Goal: Task Accomplishment & Management: Complete application form

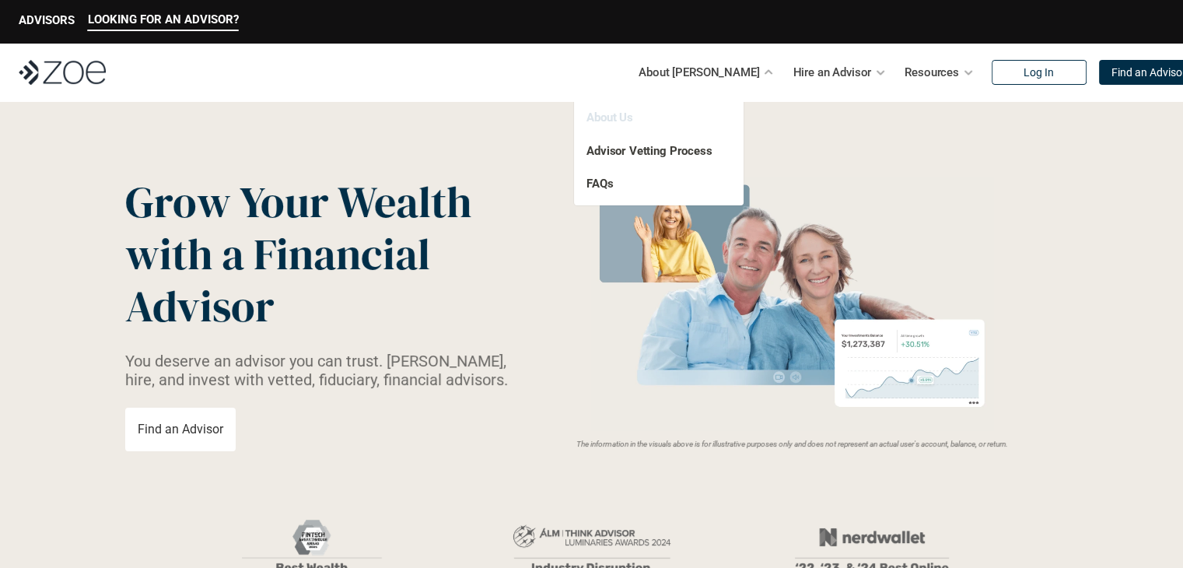
click at [614, 113] on link "About Us" at bounding box center [609, 117] width 47 height 14
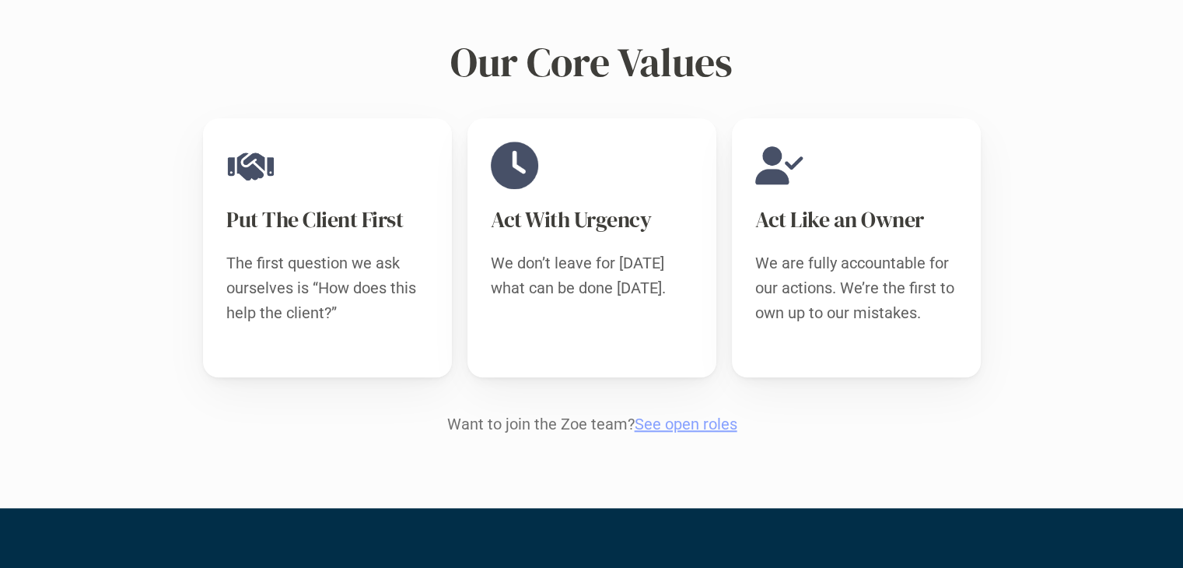
scroll to position [1502, 0]
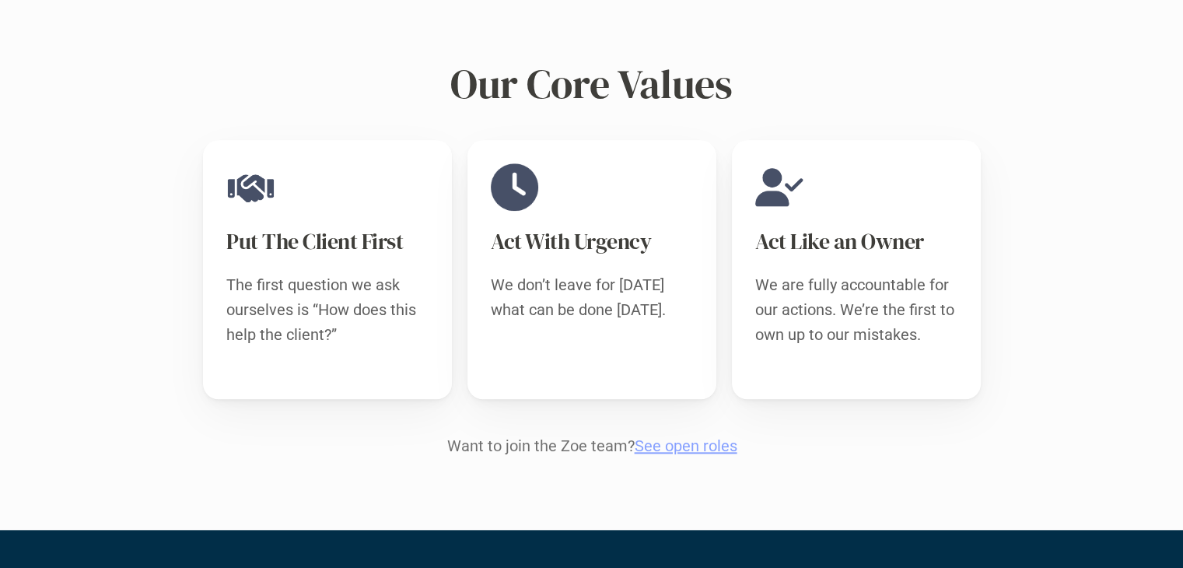
click at [672, 436] on link "See open roles" at bounding box center [685, 445] width 103 height 19
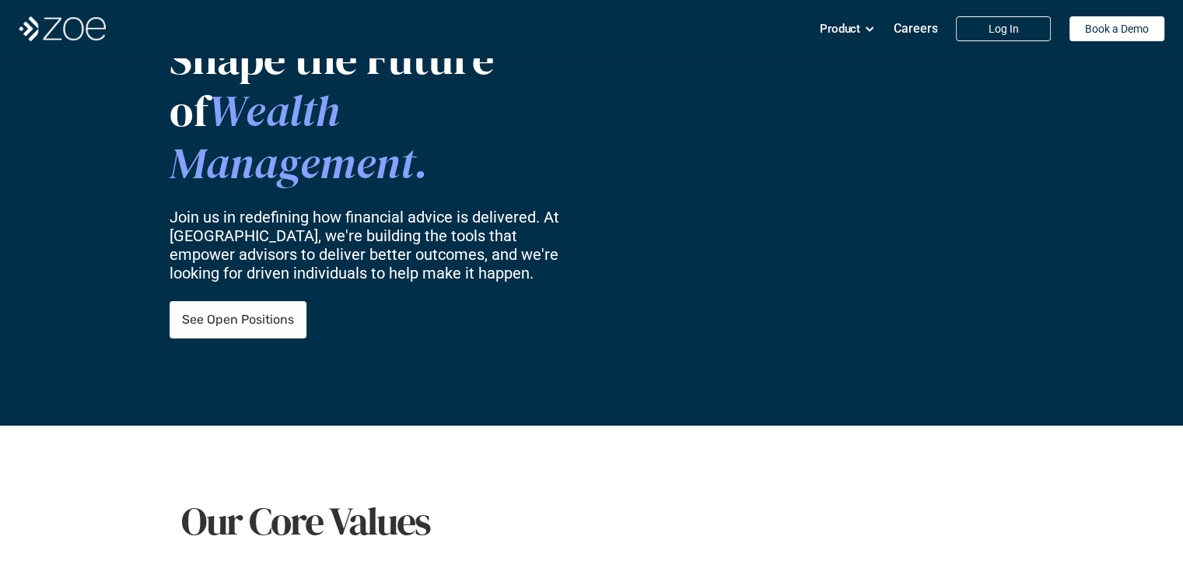
scroll to position [156, 0]
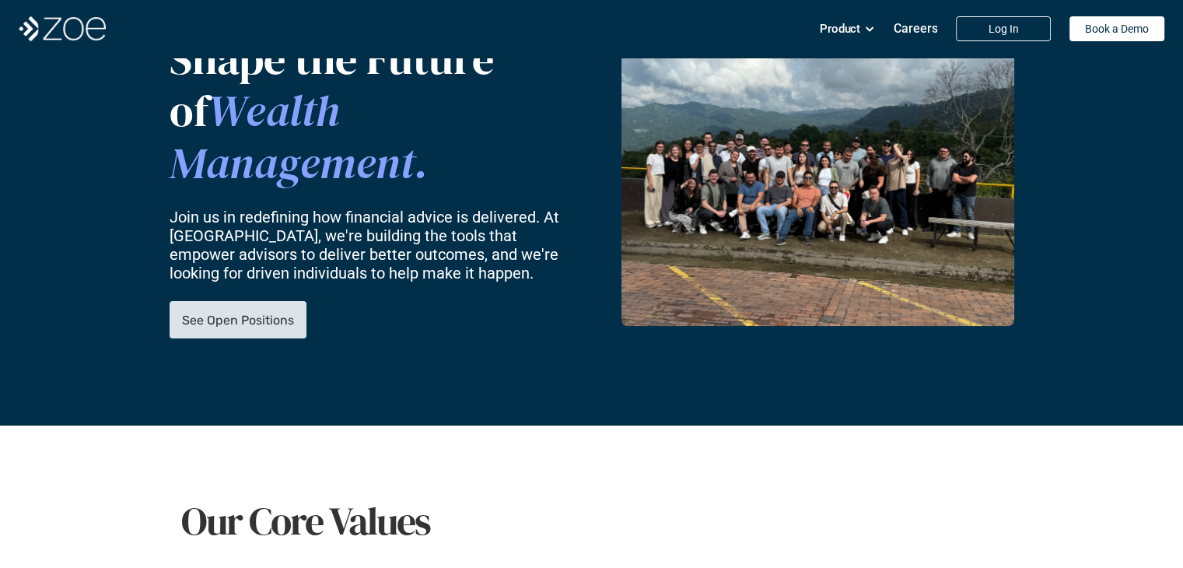
click at [239, 301] on link "See Open Positions" at bounding box center [237, 319] width 137 height 37
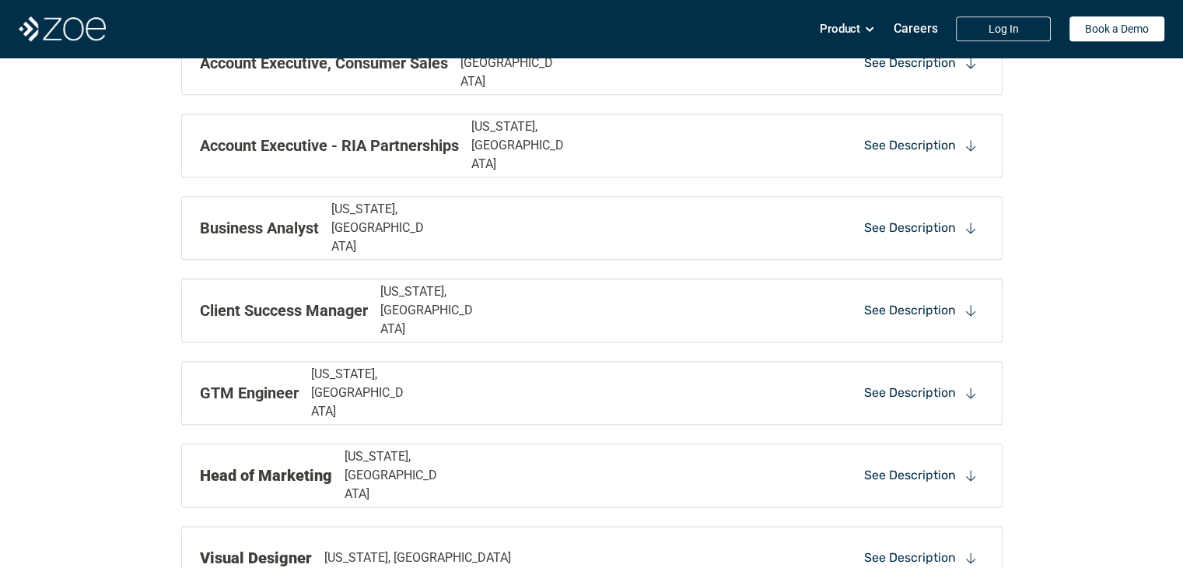
scroll to position [1734, 0]
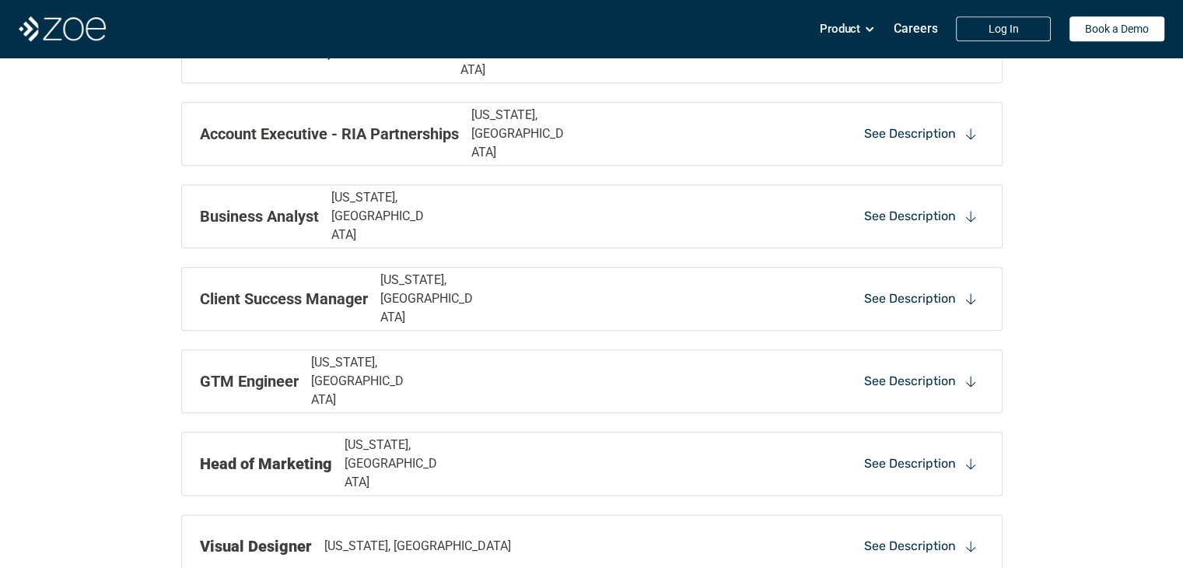
drag, startPoint x: 252, startPoint y: 214, endPoint x: 113, endPoint y: 239, distance: 141.5
click at [113, 239] on div "Open Positions Back-End Developer [GEOGRAPHIC_DATA], [GEOGRAPHIC_DATA] See Desc…" at bounding box center [591, 24] width 1183 height 1205
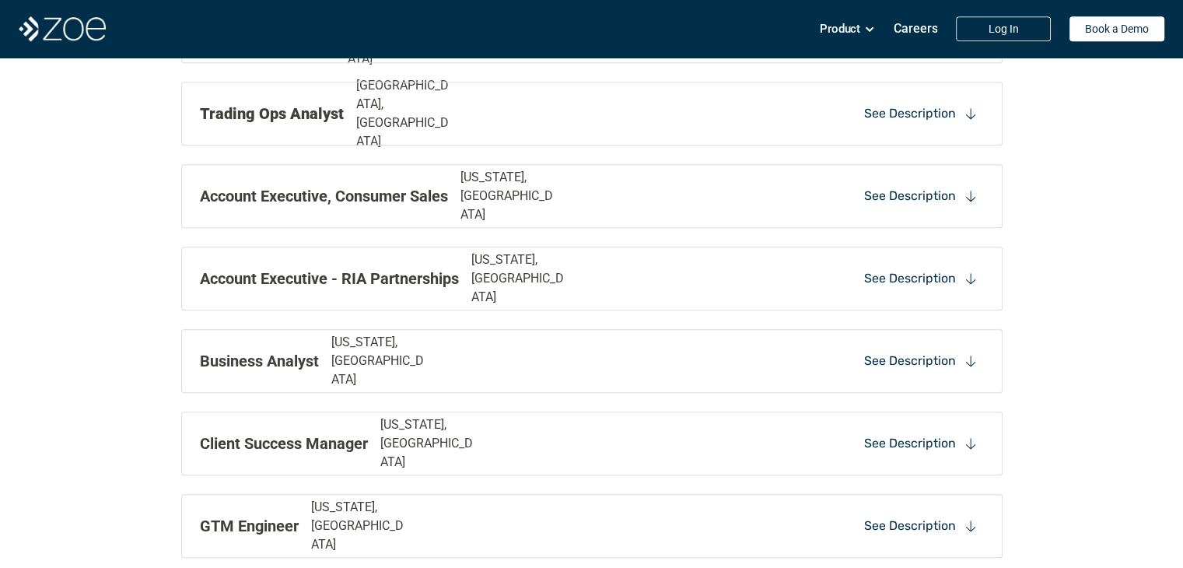
scroll to position [1581, 0]
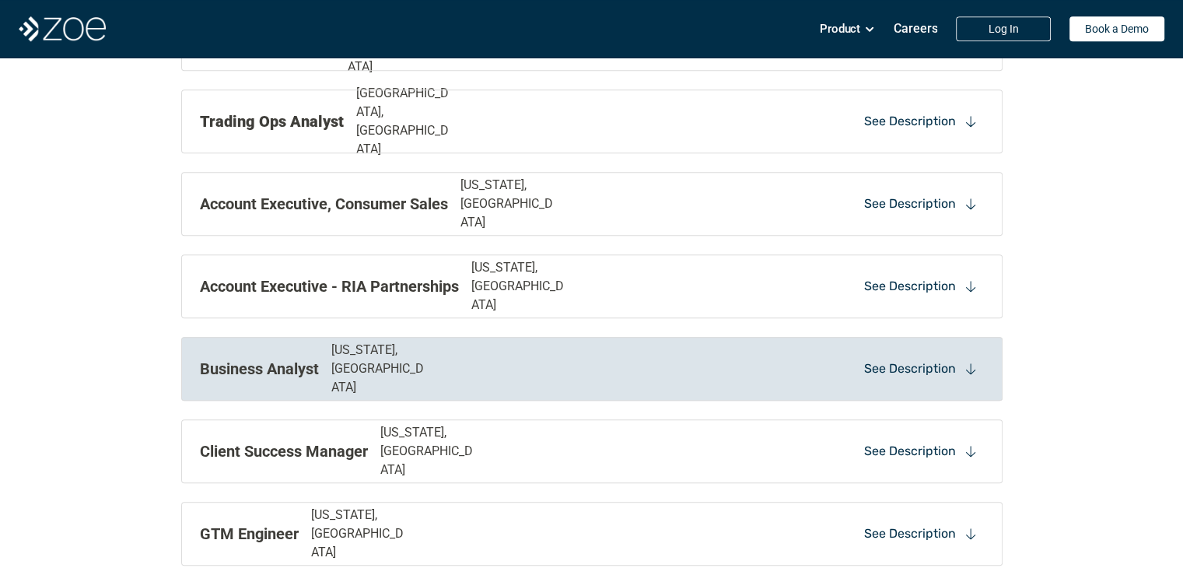
click at [339, 372] on p "[US_STATE], [GEOGRAPHIC_DATA]" at bounding box center [380, 369] width 99 height 56
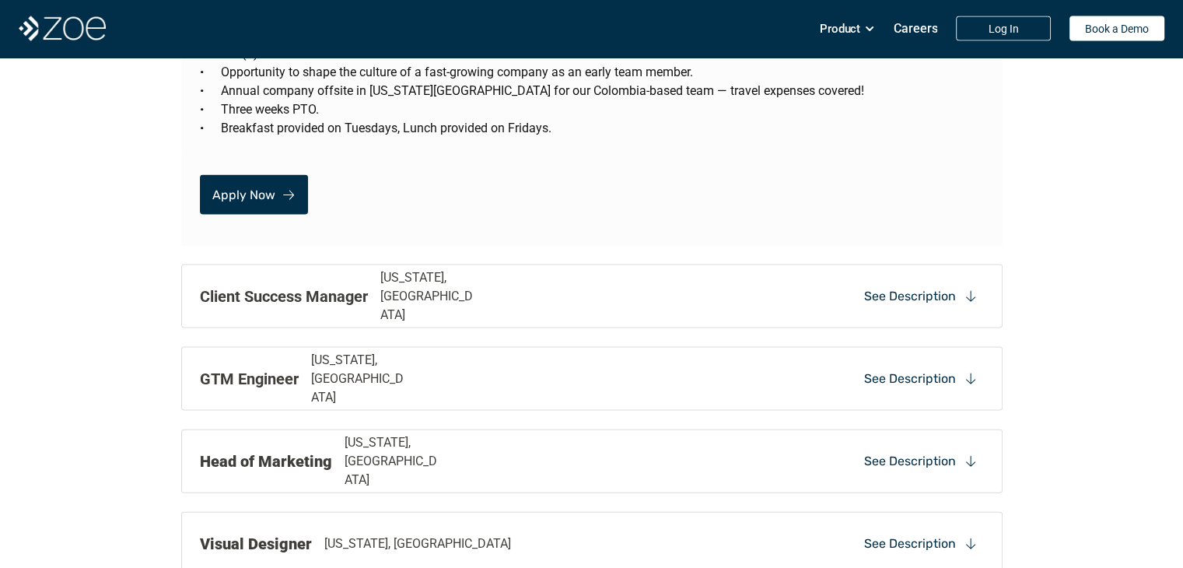
scroll to position [3284, 0]
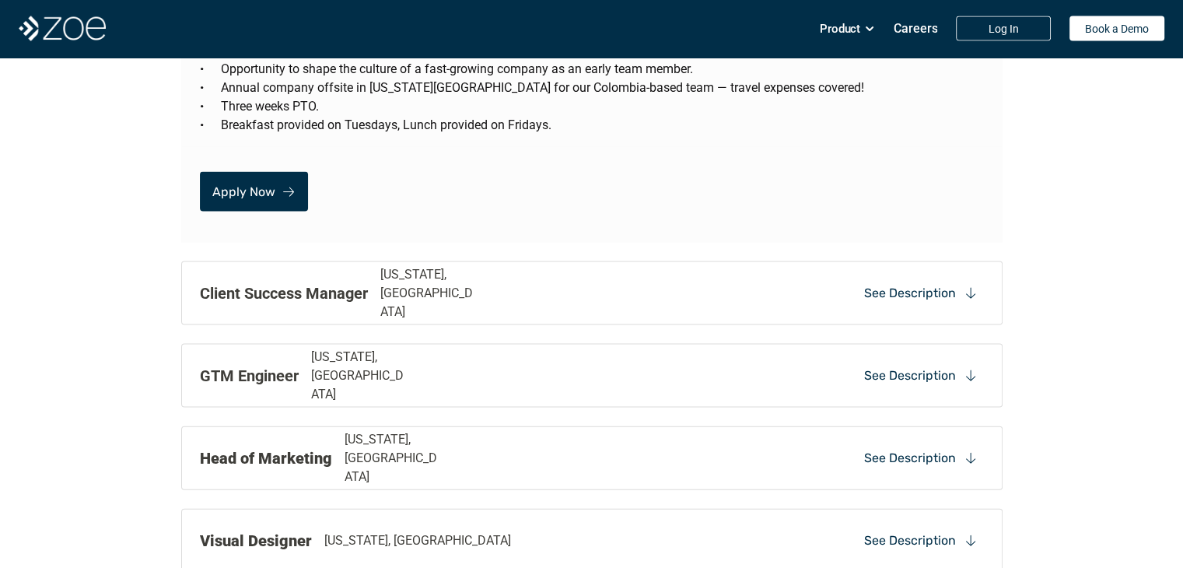
click at [255, 184] on p "Apply Now" at bounding box center [243, 191] width 63 height 15
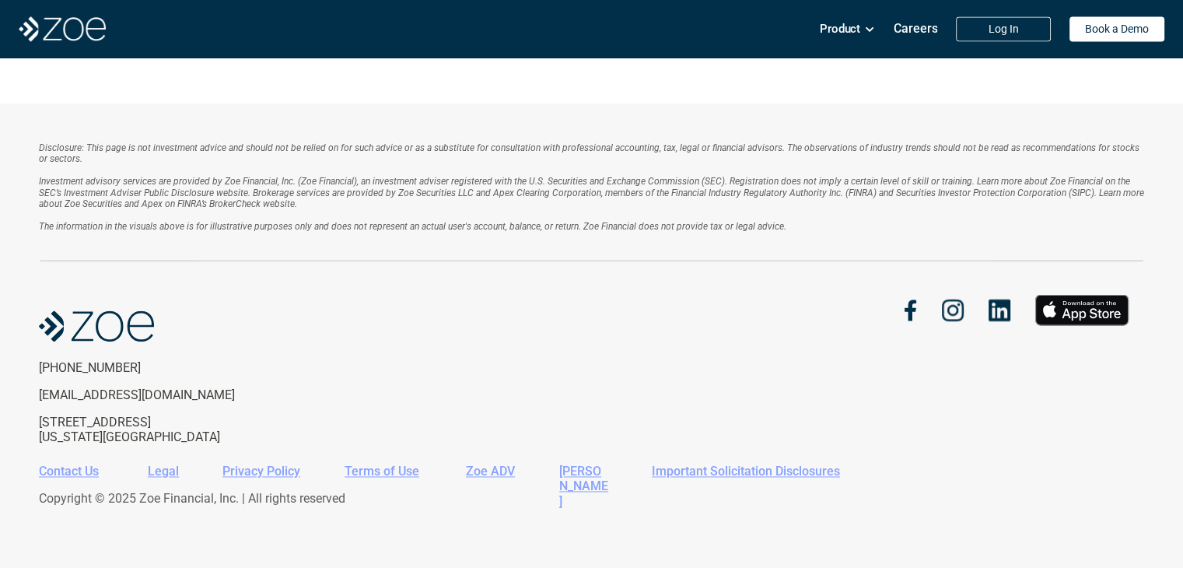
scroll to position [2258, 0]
